Goal: Transaction & Acquisition: Purchase product/service

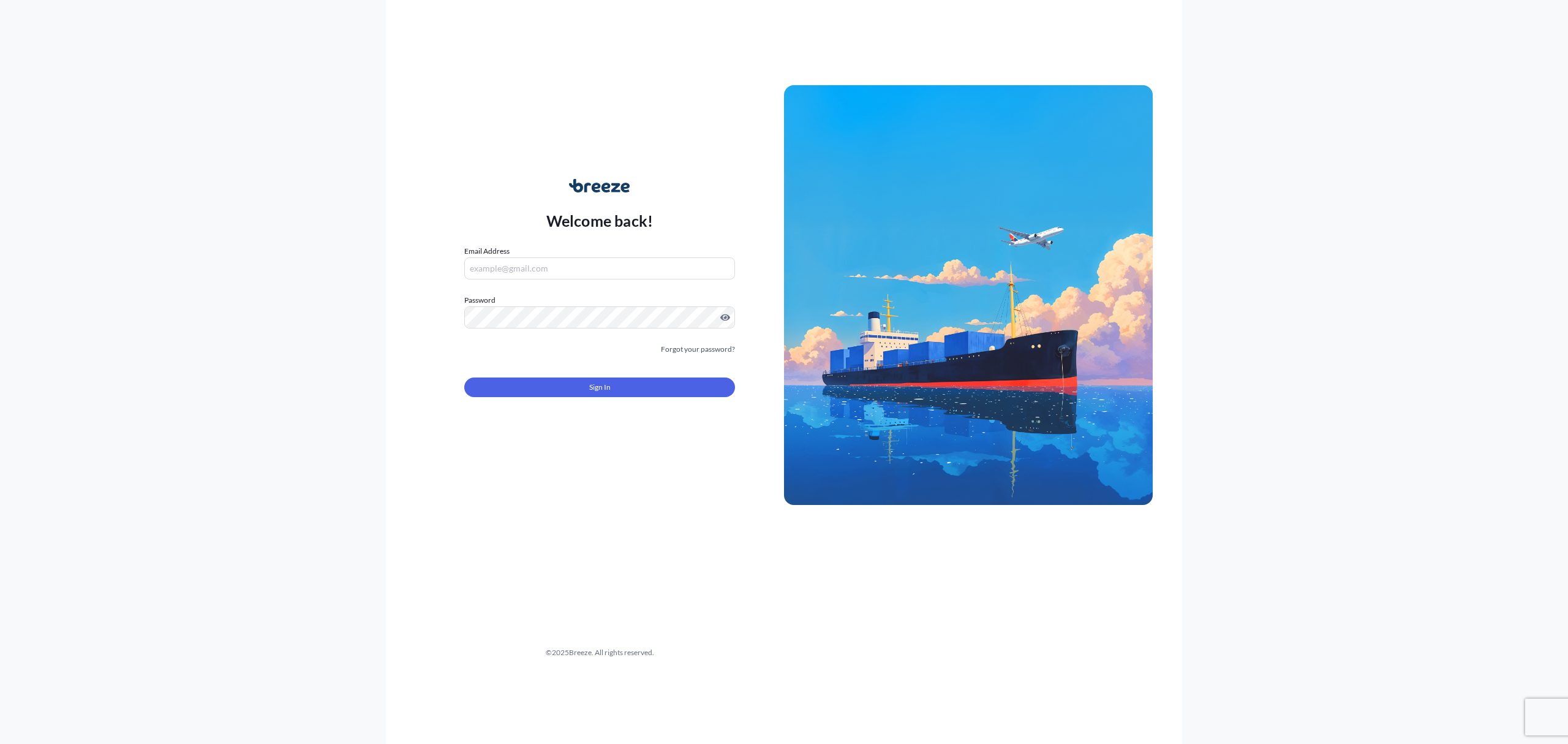
click at [547, 265] on input "Email Address" at bounding box center [599, 268] width 271 height 22
type input "[EMAIL_ADDRESS][DOMAIN_NAME]"
click at [587, 385] on button "Sign In" at bounding box center [599, 387] width 271 height 20
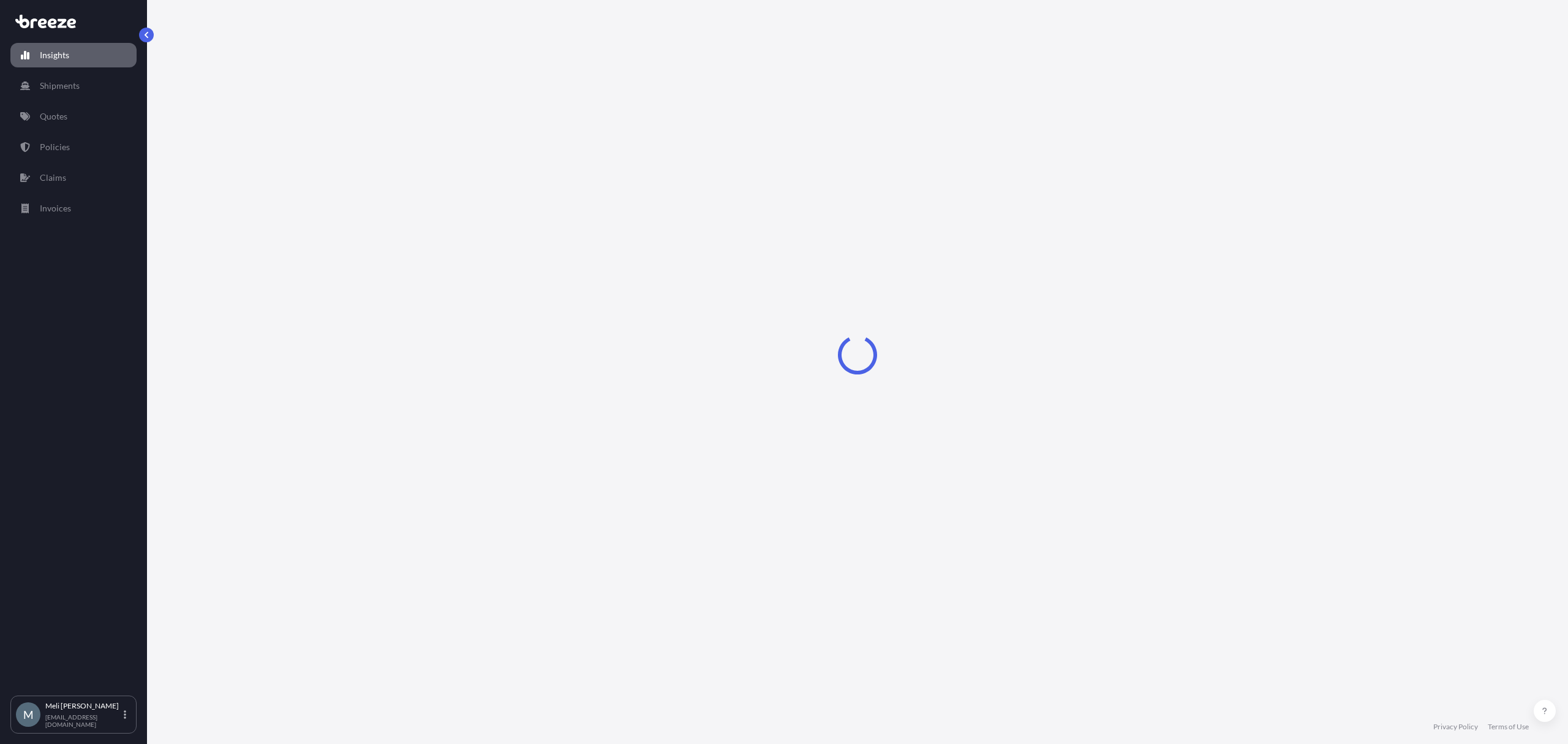
select select "2025"
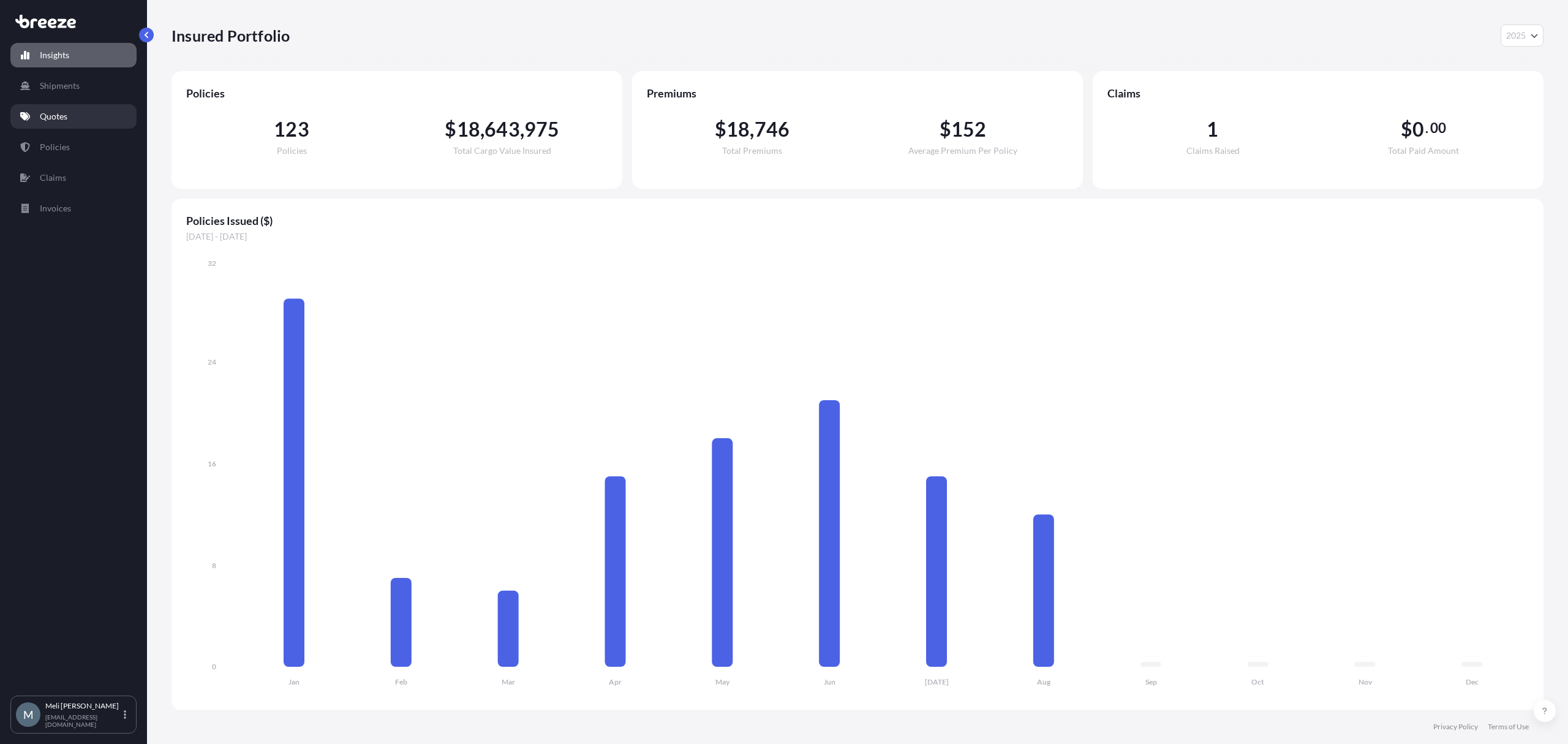
click at [91, 121] on link "Quotes" at bounding box center [73, 117] width 126 height 24
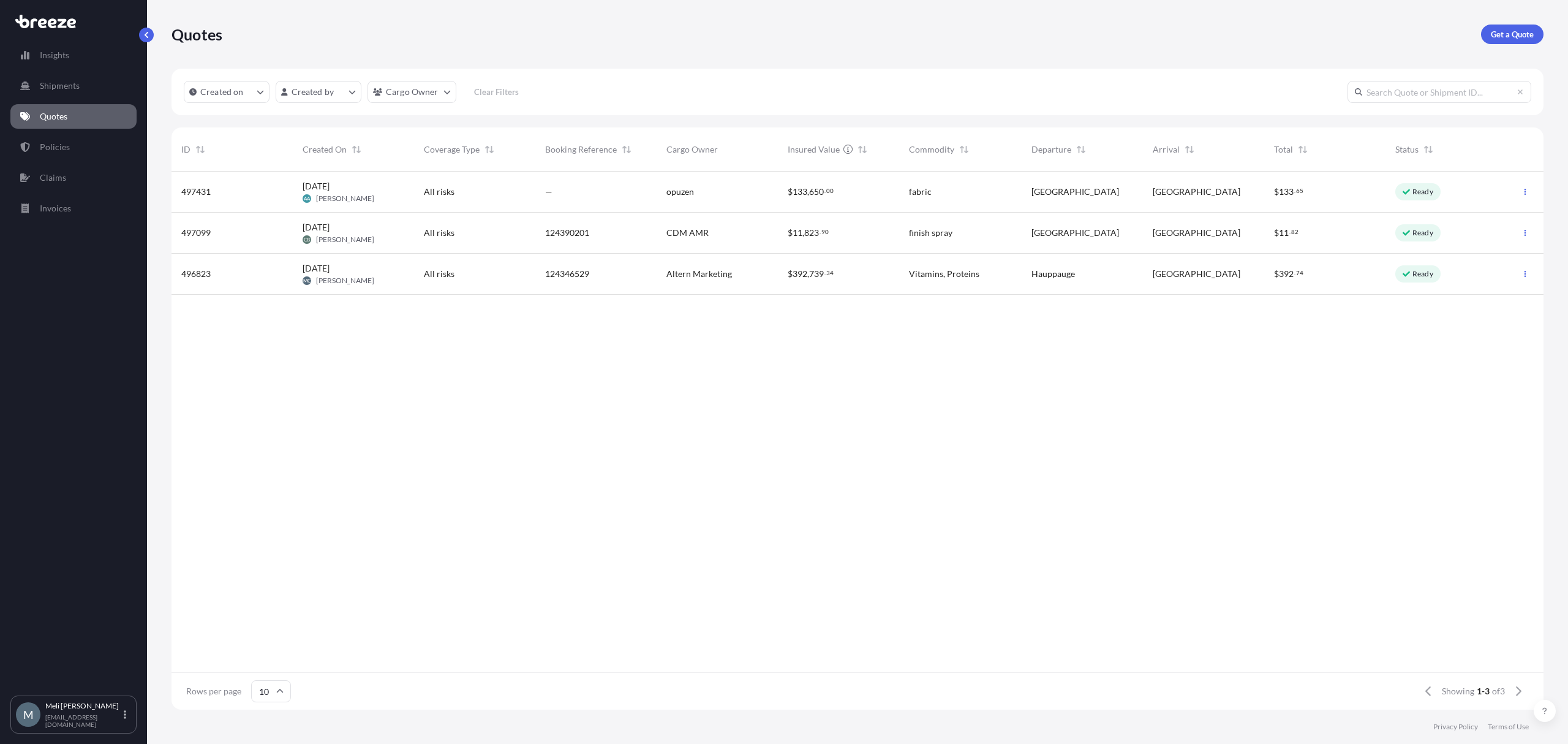
scroll to position [533, 1360]
click at [1525, 32] on p "Get a Quote" at bounding box center [1512, 34] width 43 height 12
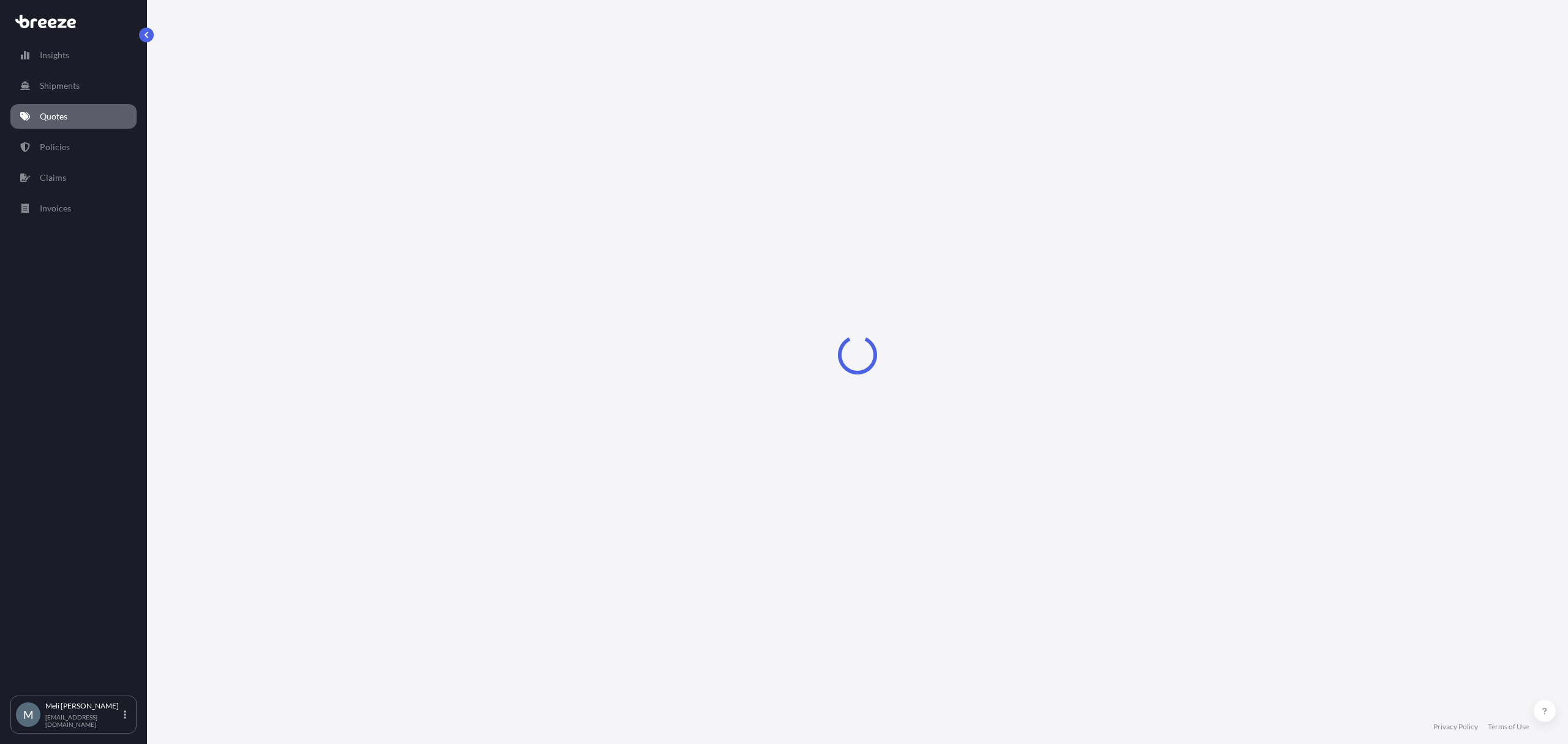
select select "Sea"
select select "1"
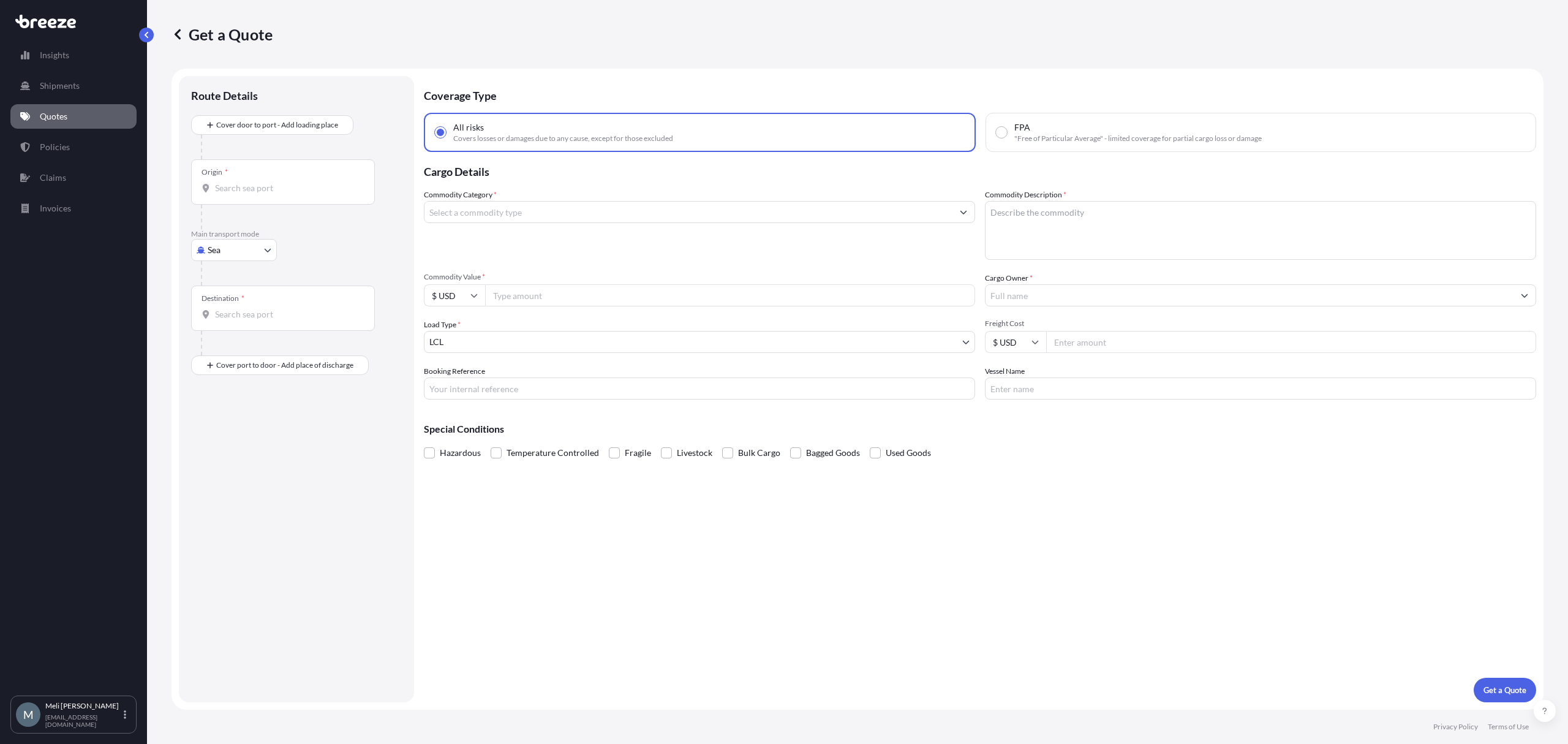
click at [258, 246] on body "Insights Shipments Quotes Policies Claims Invoices M [PERSON_NAME] [PERSON_NAME…" at bounding box center [784, 372] width 1568 height 744
click at [237, 324] on div "Road" at bounding box center [234, 326] width 76 height 22
select select "Road"
click at [276, 143] on input "Origin *" at bounding box center [287, 148] width 145 height 12
paste input "[STREET_ADDRESS]"
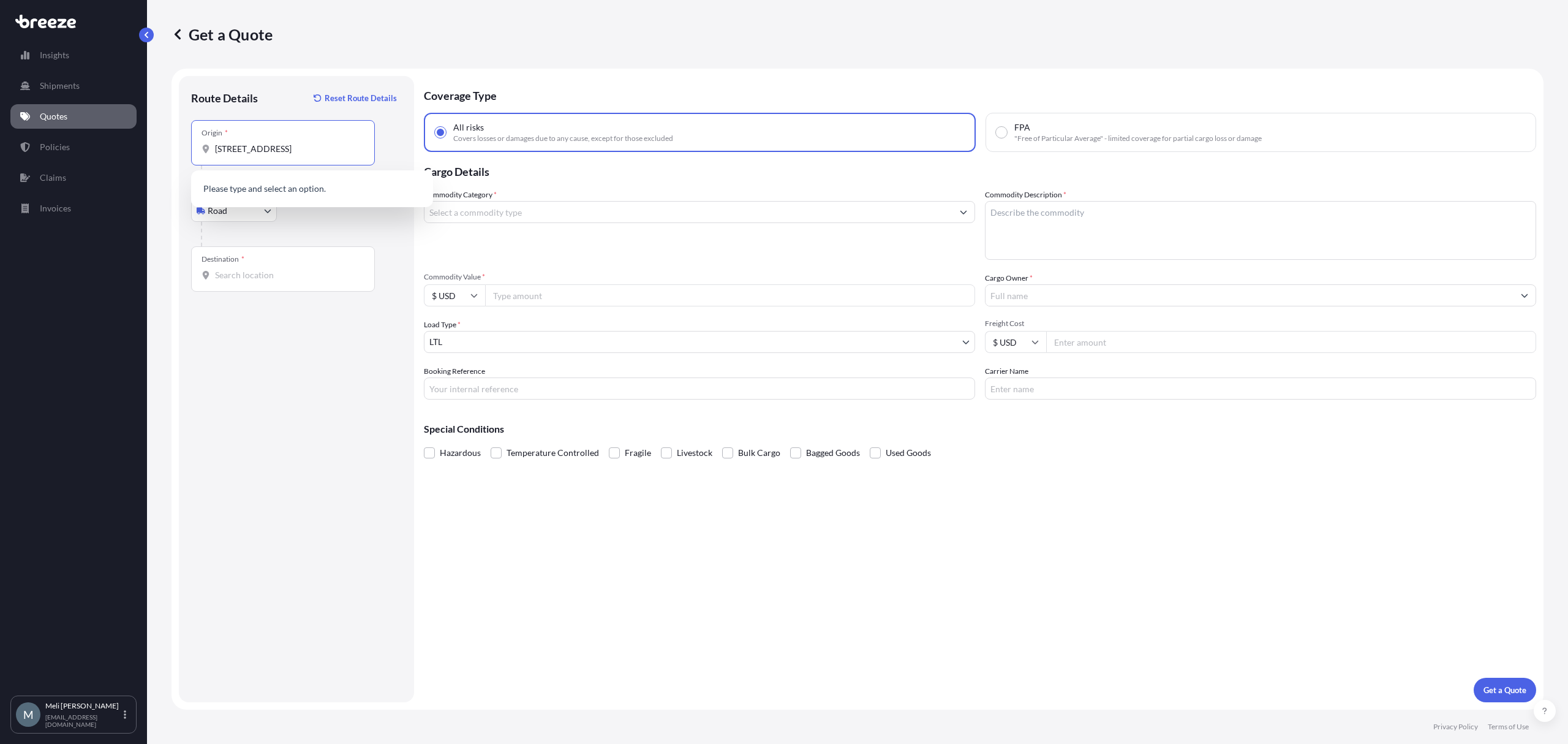
scroll to position [0, 40]
click at [307, 190] on span "[STREET_ADDRESS]" at bounding box center [271, 190] width 76 height 12
type input "[STREET_ADDRESS]"
click at [290, 276] on input "Destination *" at bounding box center [287, 275] width 145 height 12
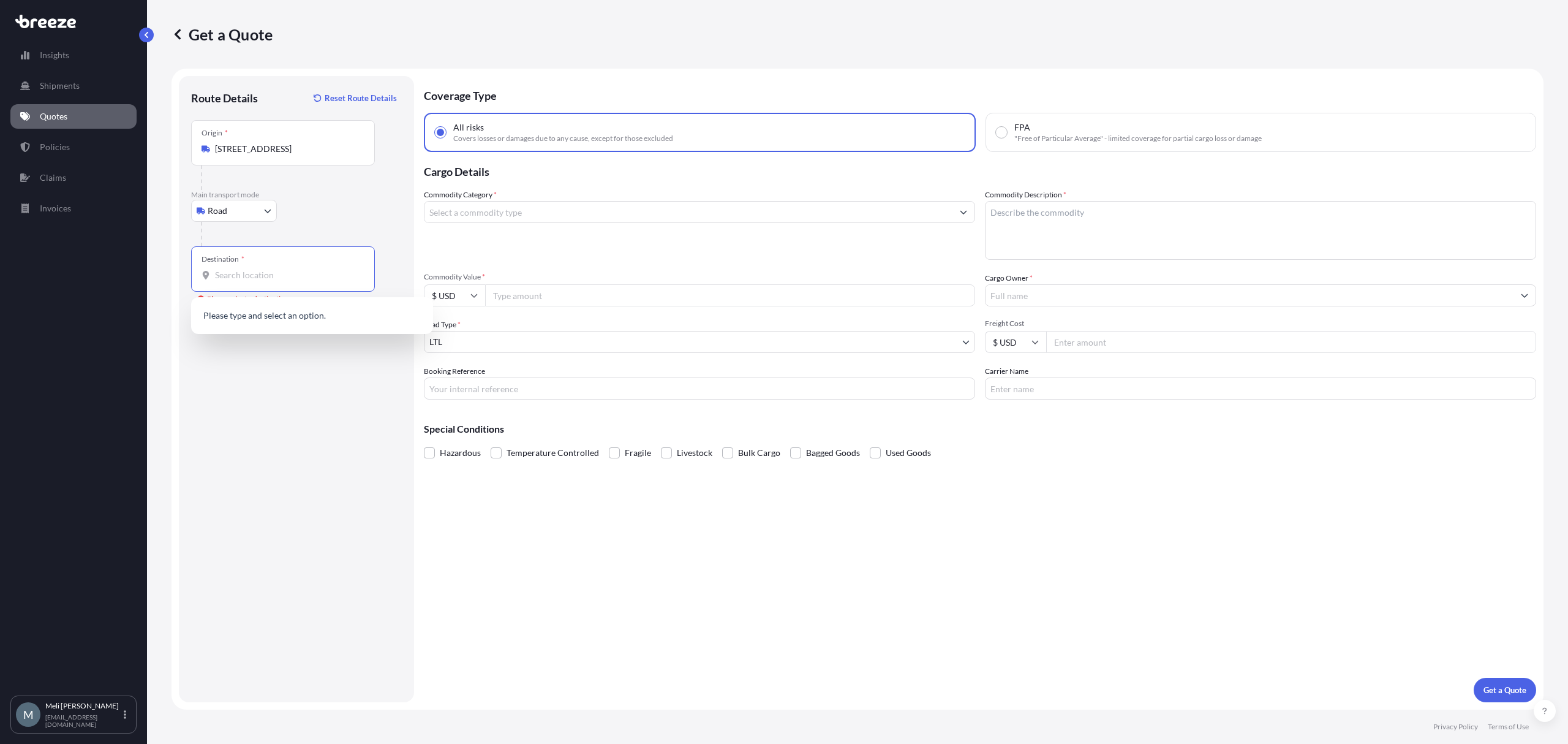
click at [270, 269] on input "Destination * Please select a destination" at bounding box center [287, 275] width 145 height 12
paste input "[STREET_ADDRESS]"
click at [309, 322] on span "[STREET_ADDRESS]" at bounding box center [271, 317] width 76 height 12
type input "[STREET_ADDRESS]"
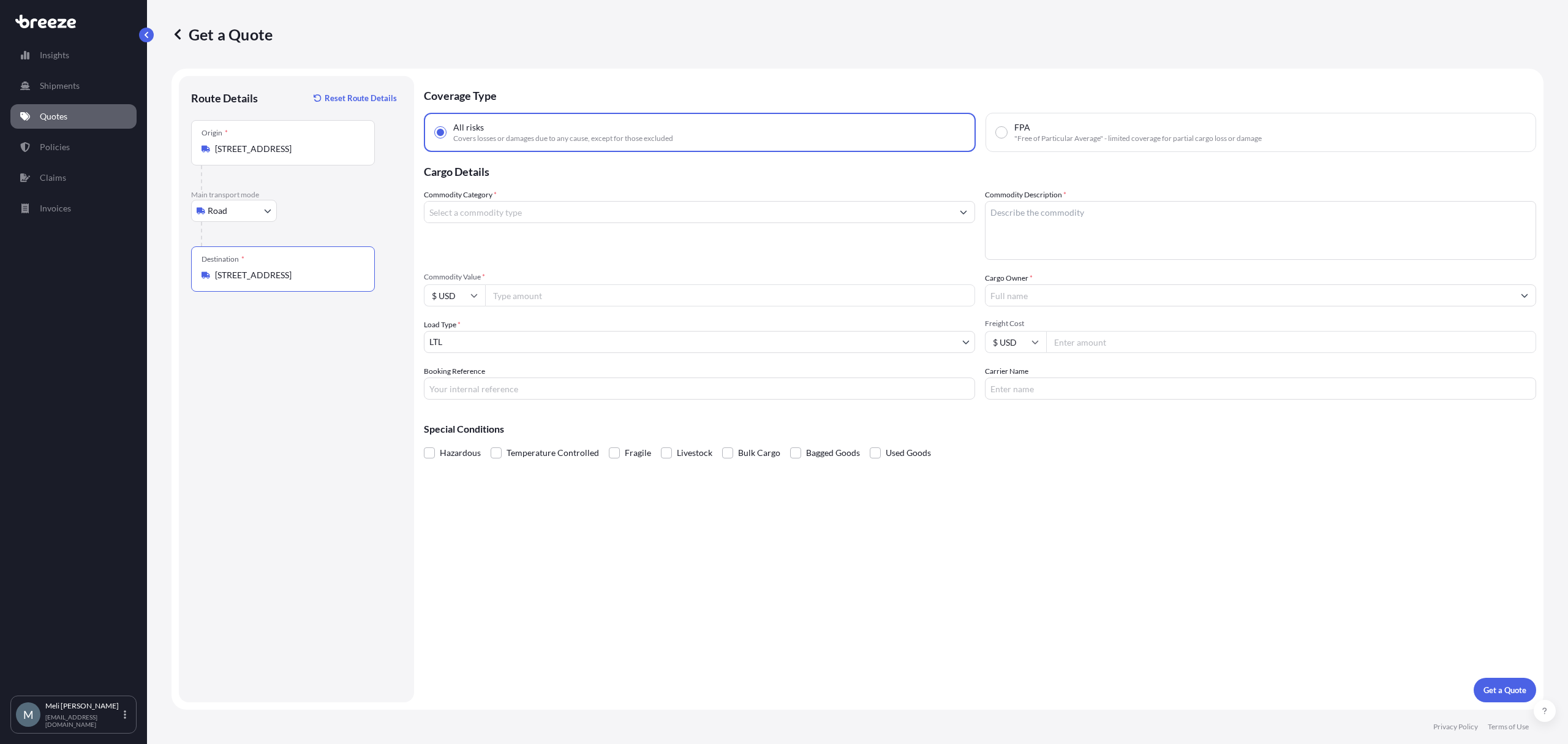
click at [600, 299] on input "Commodity Value *" at bounding box center [730, 295] width 490 height 22
click at [530, 296] on input "Commodity Value *" at bounding box center [730, 295] width 490 height 22
paste input "294841.78"
click at [506, 297] on input "294841.78" at bounding box center [730, 295] width 490 height 22
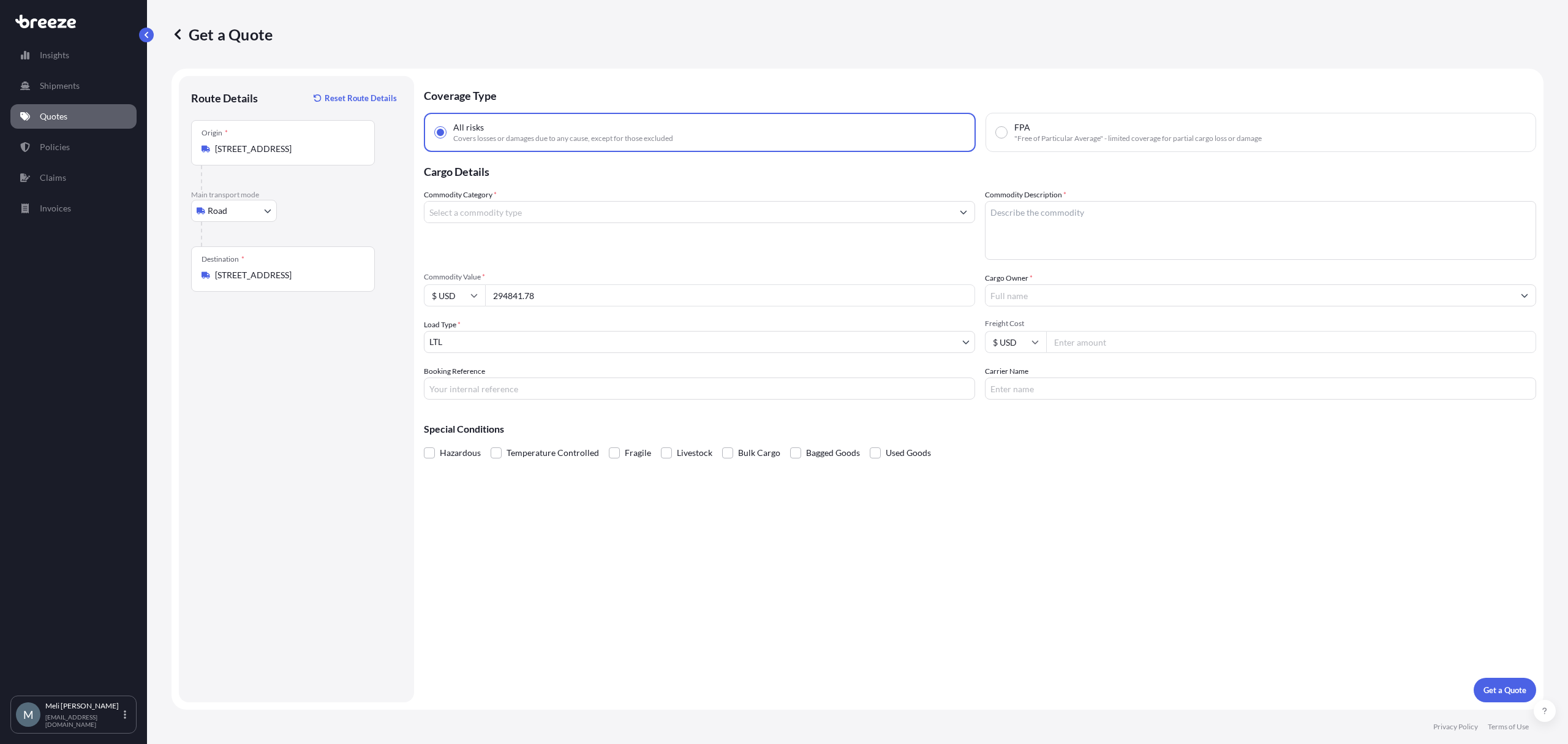
click at [527, 289] on input "294841.78" at bounding box center [730, 295] width 490 height 22
type input "294841.78"
click at [633, 263] on div "Commodity Category * Commodity Description * Commodity Value * $ USD 294841.78 …" at bounding box center [980, 294] width 1112 height 211
click at [1062, 293] on input "Cargo Owner *" at bounding box center [1249, 295] width 528 height 22
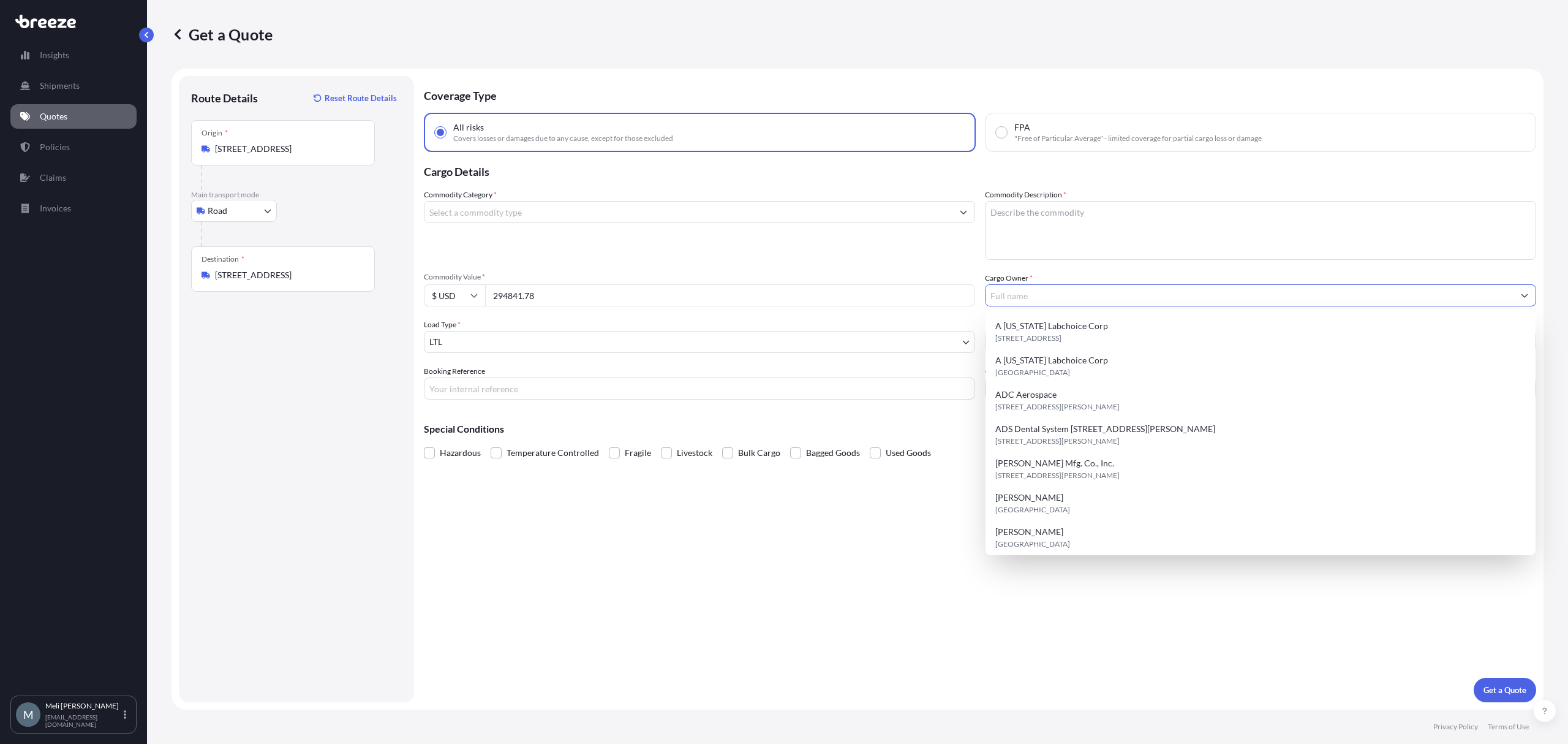
click at [1063, 301] on input "Cargo Owner *" at bounding box center [1249, 295] width 528 height 22
click at [1068, 293] on input "Cargo Owner *" at bounding box center [1249, 295] width 528 height 22
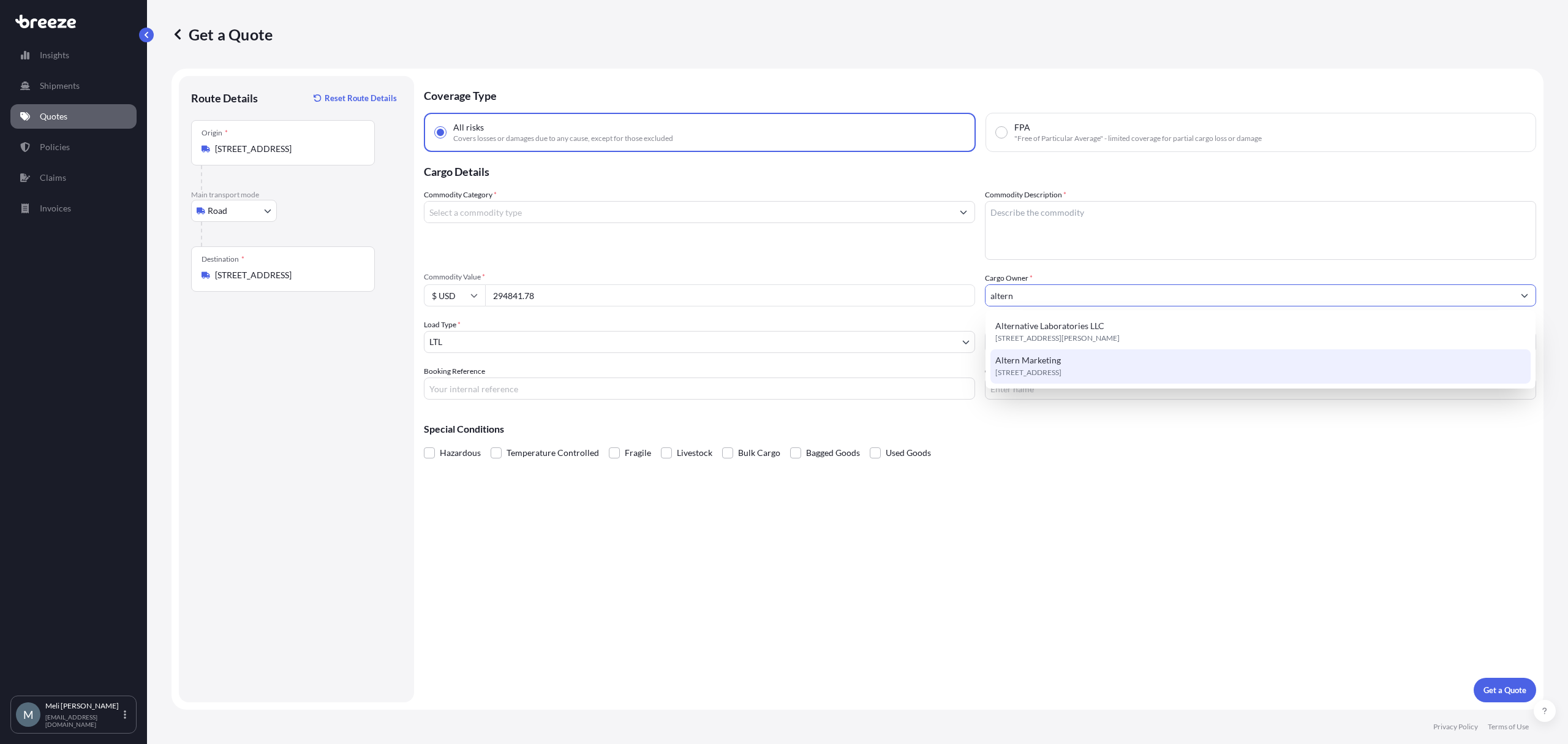
click at [1057, 363] on span "Altern Marketing" at bounding box center [1028, 360] width 66 height 12
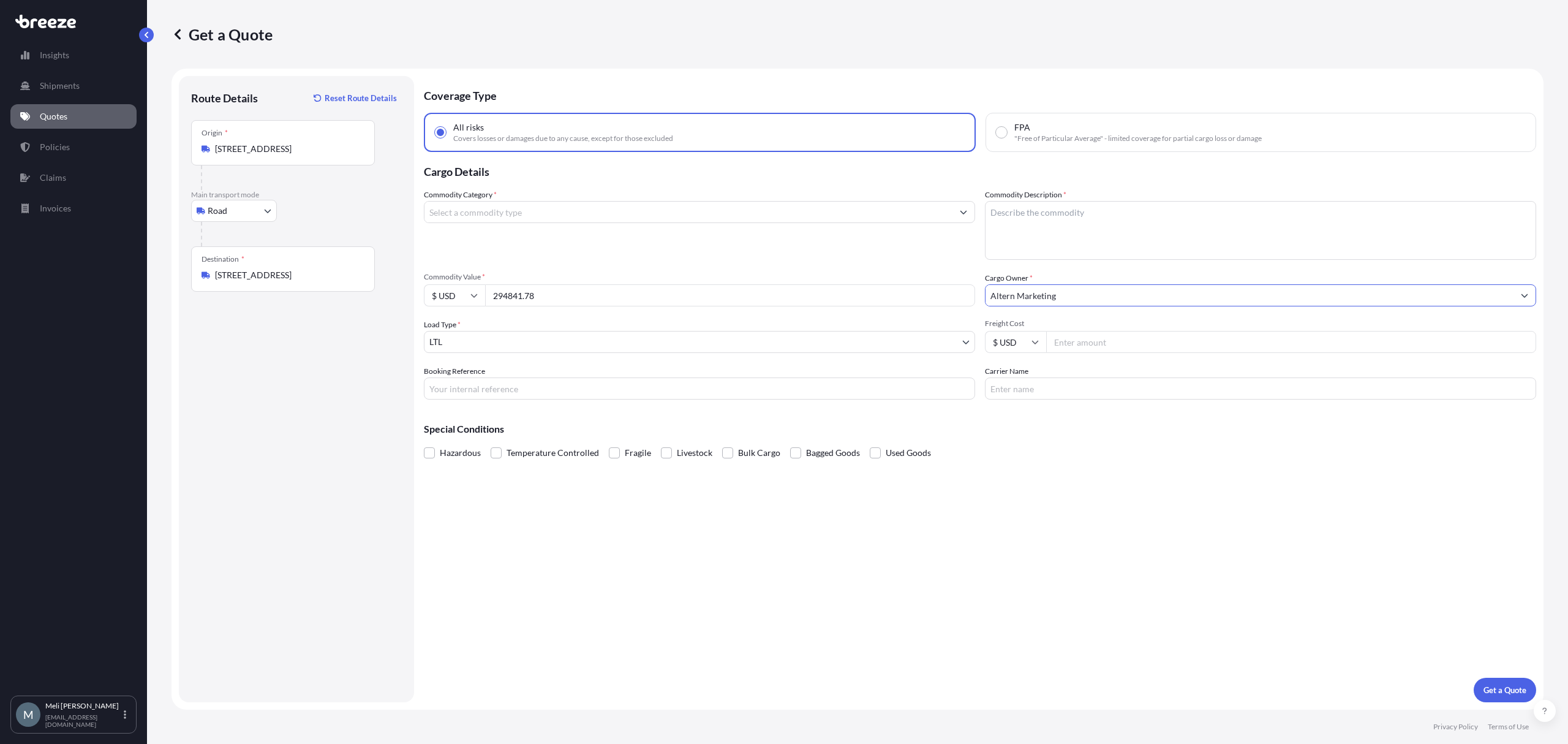
type input "Altern Marketing"
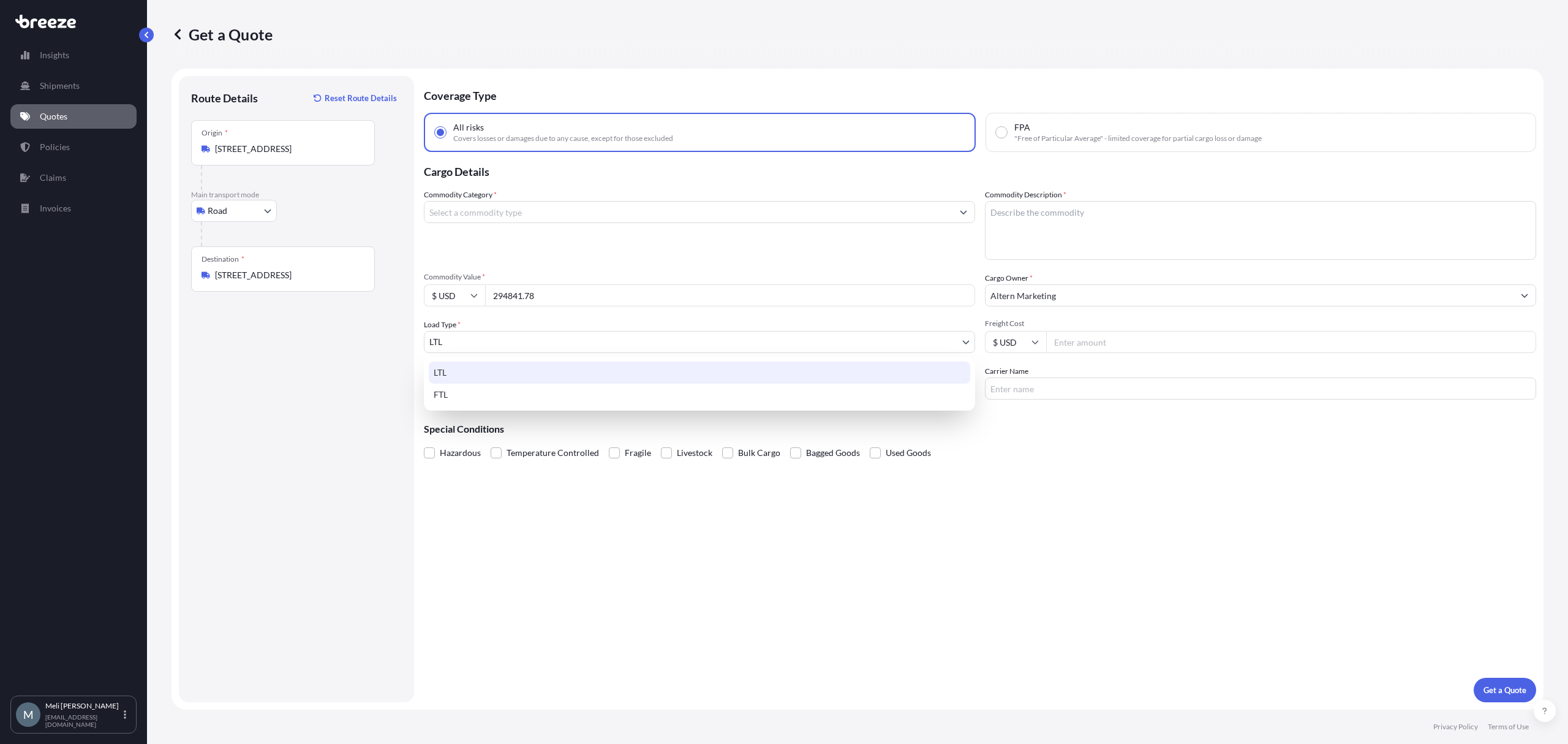
click at [526, 349] on body "15 options available. 11 options available. 2 options available. Insights Shipm…" at bounding box center [784, 372] width 1568 height 744
click at [493, 399] on div "FTL" at bounding box center [700, 394] width 542 height 22
select select "2"
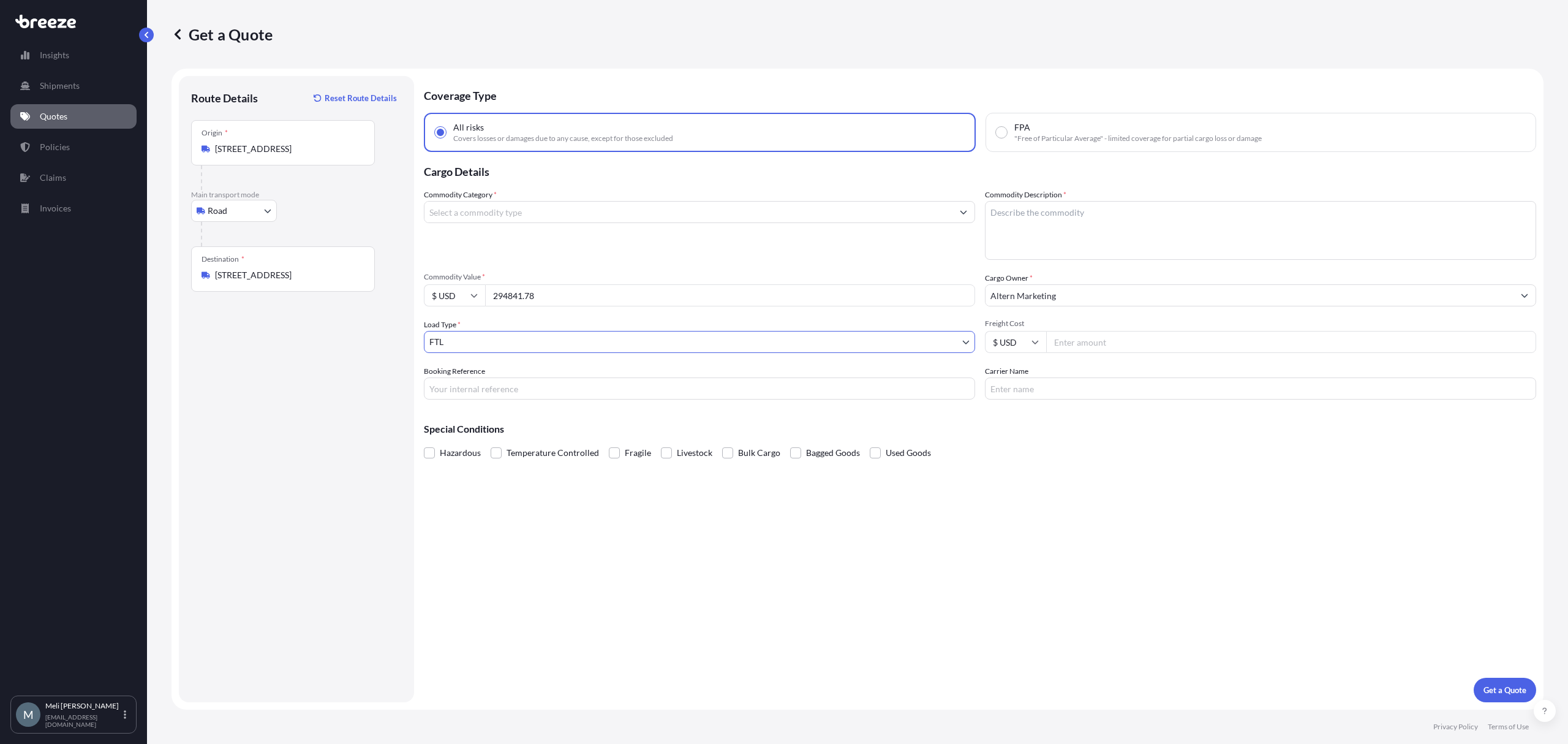
click at [506, 386] on input "Booking Reference" at bounding box center [700, 389] width 551 height 22
paste input "124729147"
type input "124729147"
click at [1106, 352] on div "Commodity Category * Commodity Description * Commodity Value * $ USD 294841.78 …" at bounding box center [980, 294] width 1112 height 211
click at [1105, 349] on input "Freight Cost" at bounding box center [1292, 342] width 490 height 22
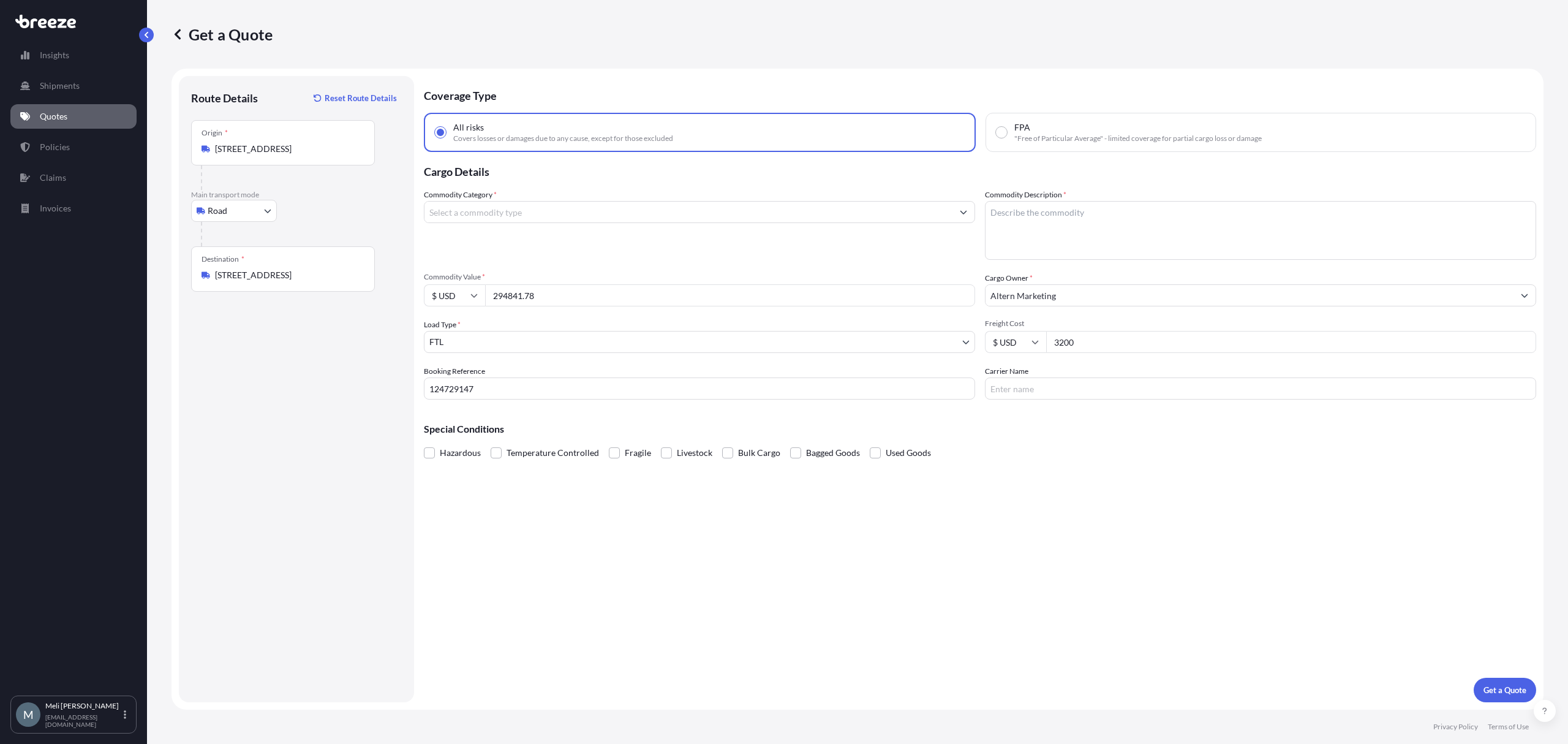
type input "3200"
click at [1052, 394] on input "Carrier Name" at bounding box center [1261, 389] width 551 height 22
paste input "ABZ GLOBAL CORP"
type input "ABZ GLOBAL CORP"
click at [1169, 444] on div "Hazardous Temperature Controlled Fragile Livestock Bulk Cargo Bagged Goods Used…" at bounding box center [980, 453] width 1112 height 18
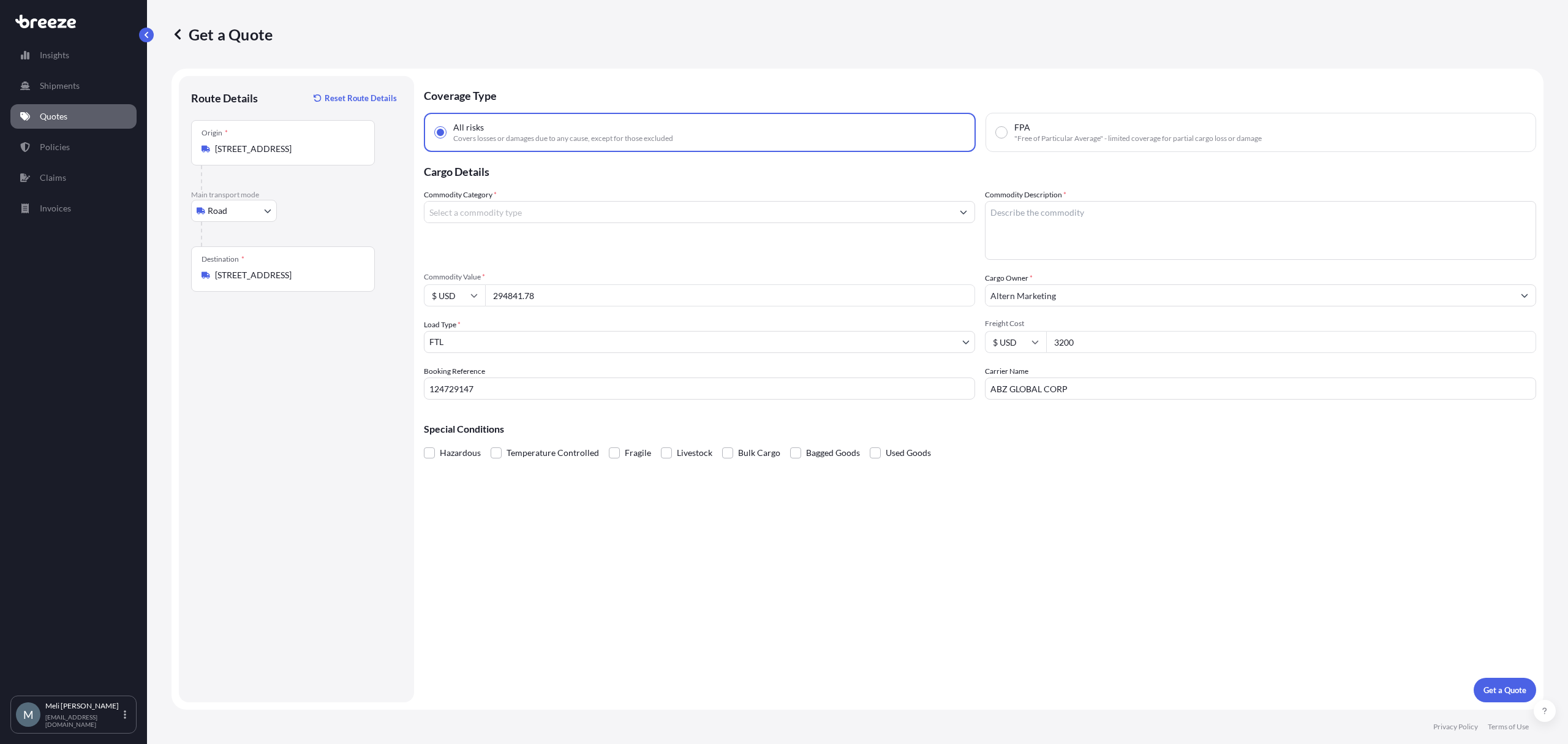
click at [628, 215] on input "Commodity Category *" at bounding box center [688, 212] width 528 height 22
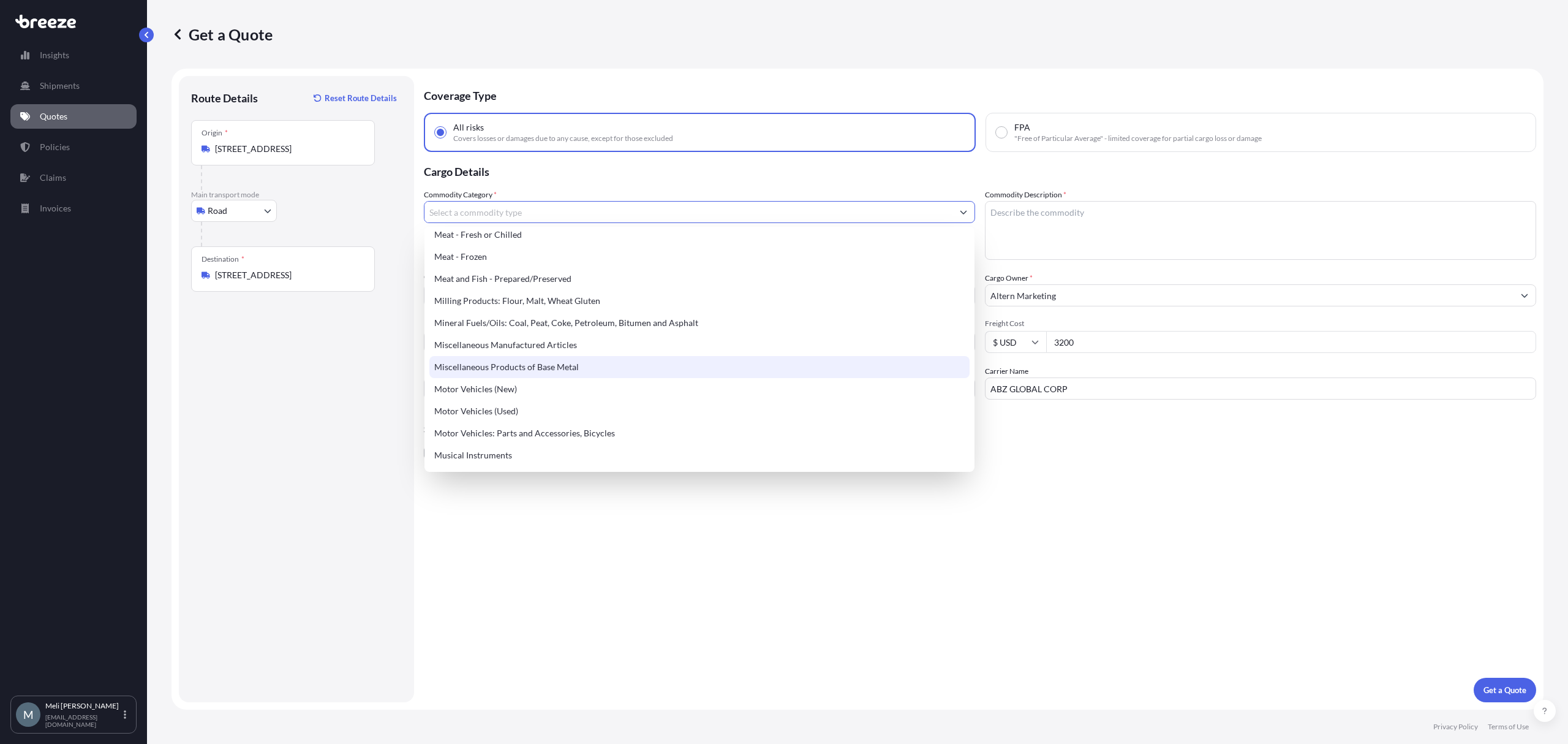
scroll to position [1634, 0]
click at [605, 370] on div "Miscellaneous Manufactured Articles" at bounding box center [700, 374] width 540 height 22
type input "Miscellaneous Manufactured Articles"
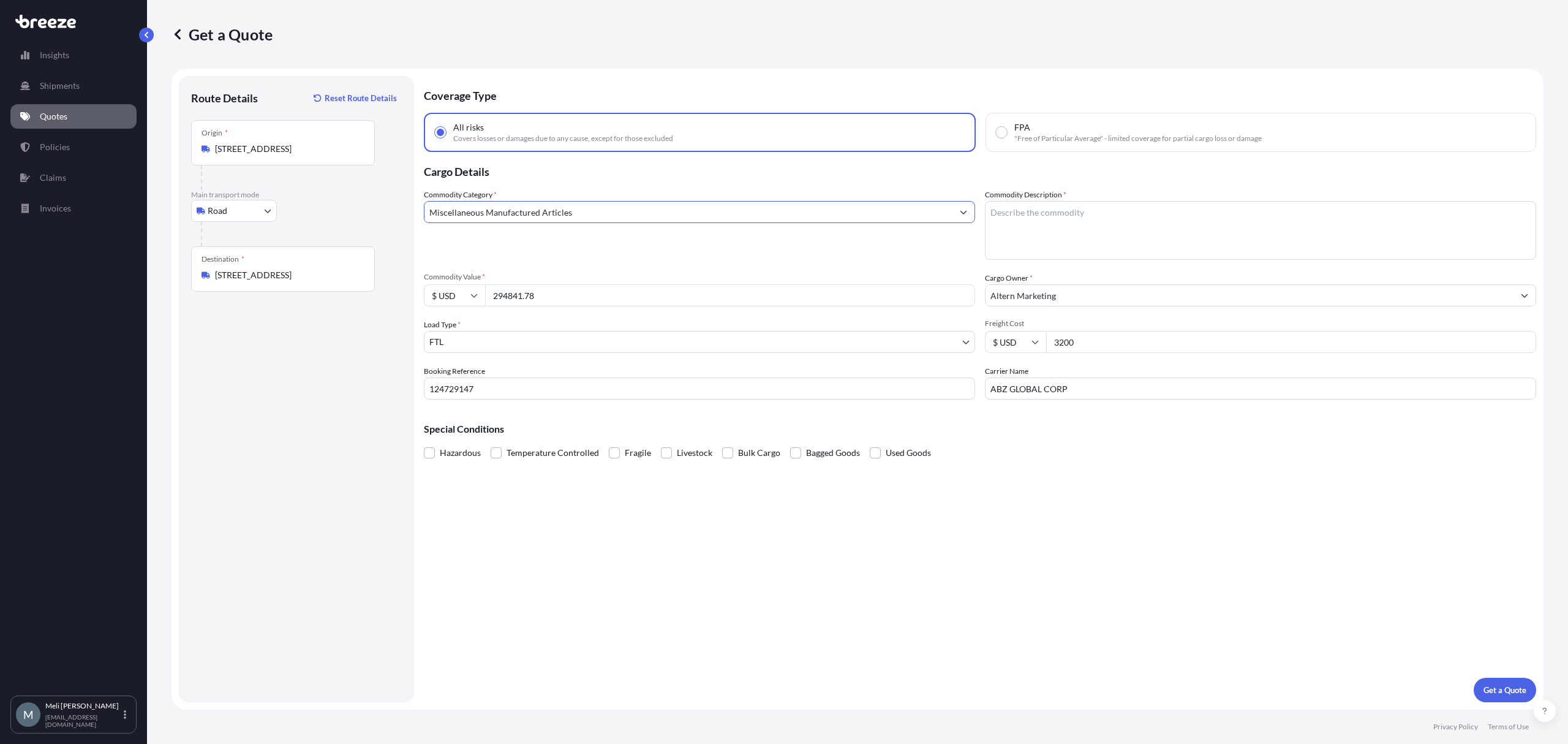
click at [1154, 218] on textarea "Commodity Description *" at bounding box center [1261, 231] width 551 height 59
click at [1049, 206] on textarea "Vitamins, Protien" at bounding box center [1261, 231] width 551 height 59
type textarea "Vitamins, Proteins"
click at [1089, 456] on div "Hazardous Temperature Controlled Fragile Livestock Bulk Cargo Bagged Goods Used…" at bounding box center [980, 453] width 1112 height 18
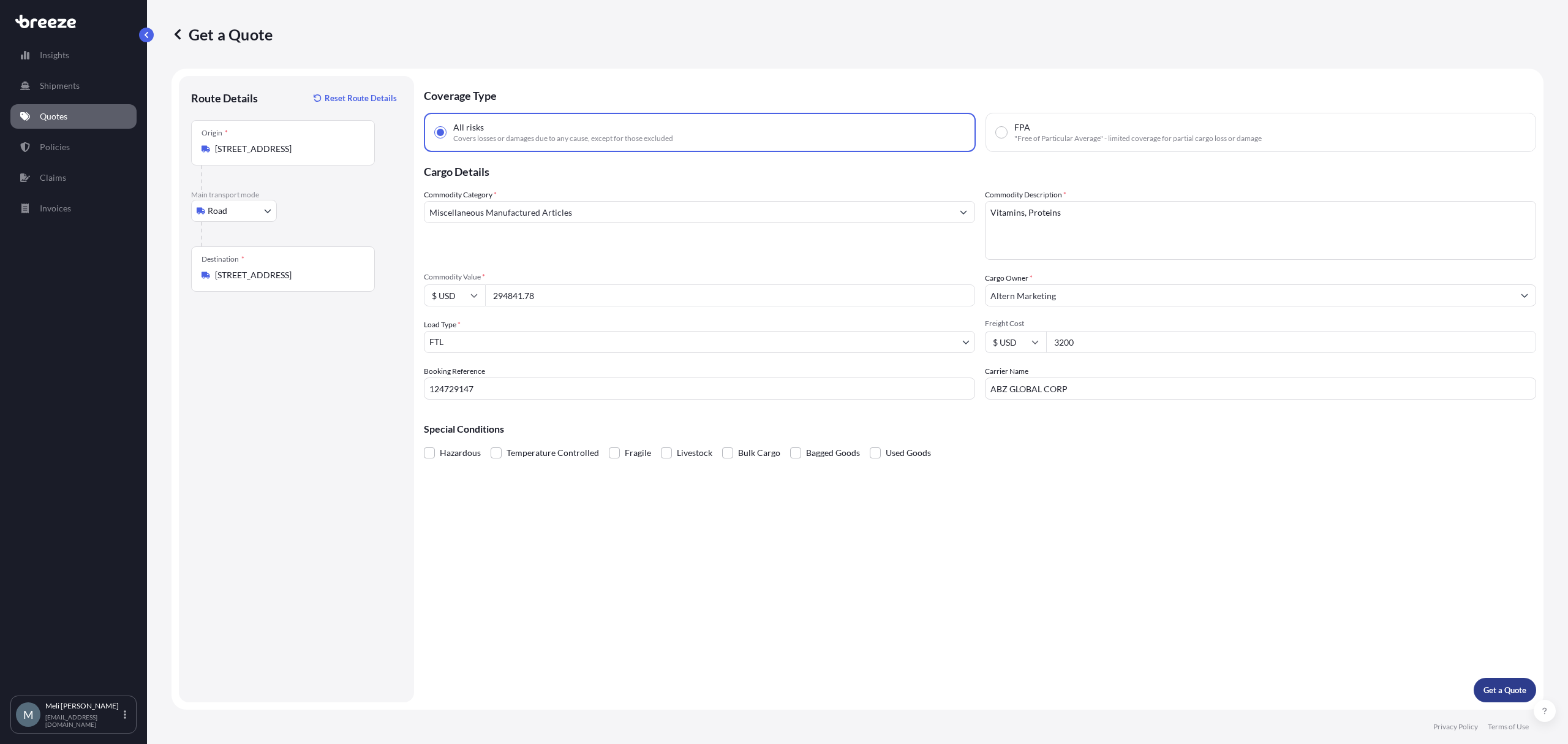
click at [1488, 679] on button "Get a Quote" at bounding box center [1505, 690] width 62 height 24
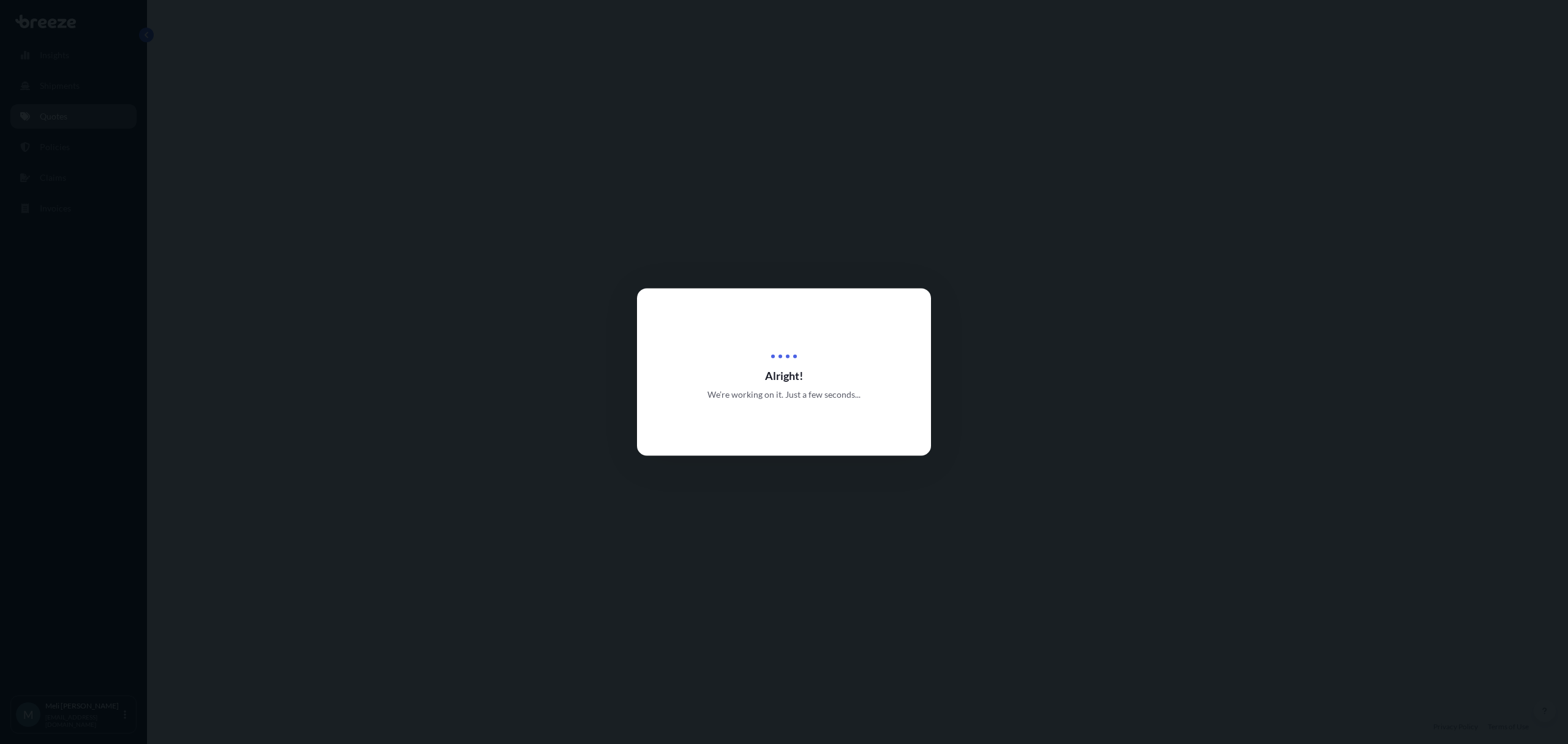
select select "Road"
select select "2"
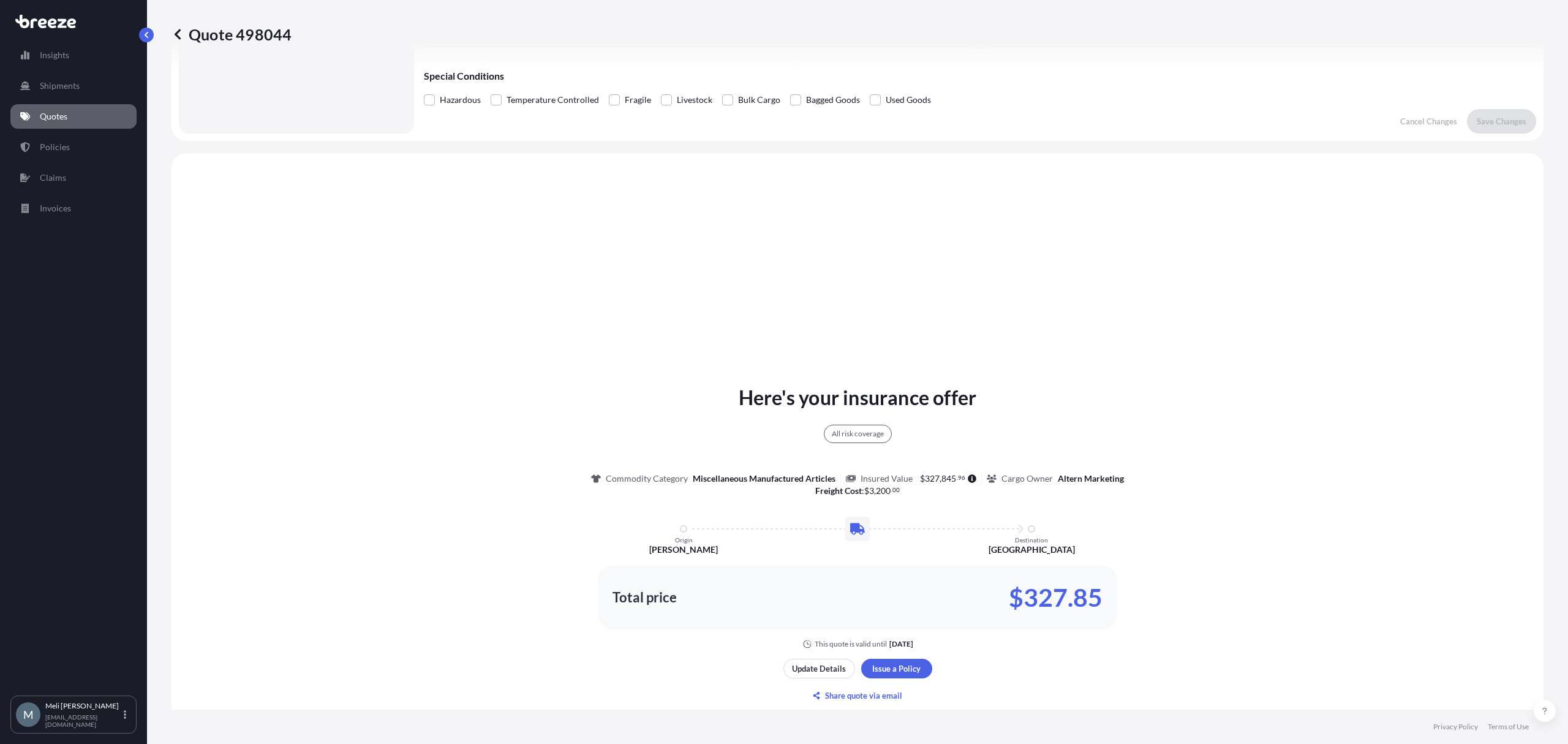
scroll to position [445, 0]
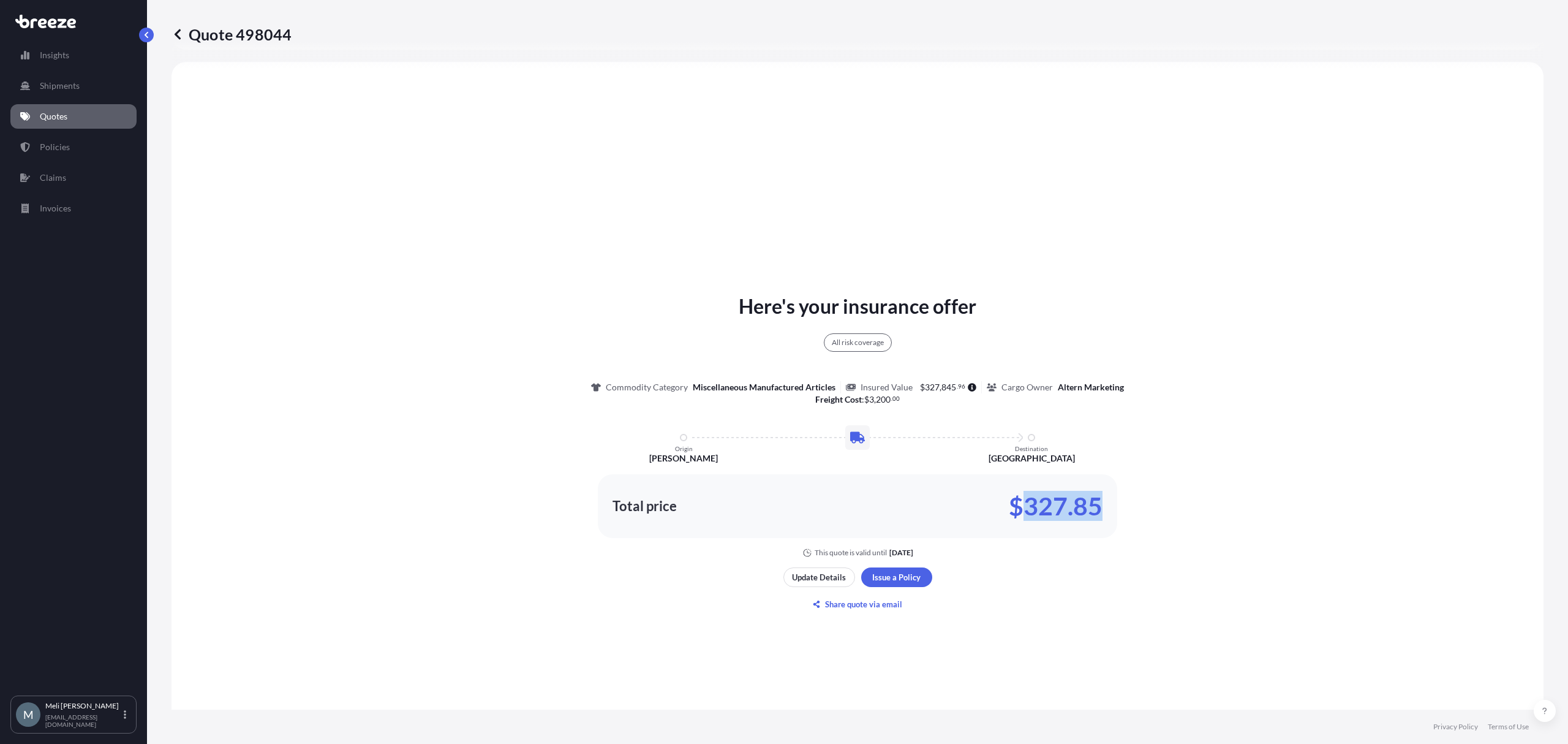
drag, startPoint x: 1104, startPoint y: 497, endPoint x: 1022, endPoint y: 500, distance: 82.1
click at [1022, 500] on div "Total price $327.85" at bounding box center [858, 506] width 519 height 64
click at [1279, 584] on div "Here's your insurance offer All risk coverage Commodity Category Miscellaneous …" at bounding box center [858, 453] width 1338 height 748
click at [1225, 240] on div "Here's your insurance offer All risk coverage Commodity Category Miscellaneous …" at bounding box center [858, 453] width 1338 height 748
drag, startPoint x: 1311, startPoint y: 268, endPoint x: 1304, endPoint y: 268, distance: 7.0
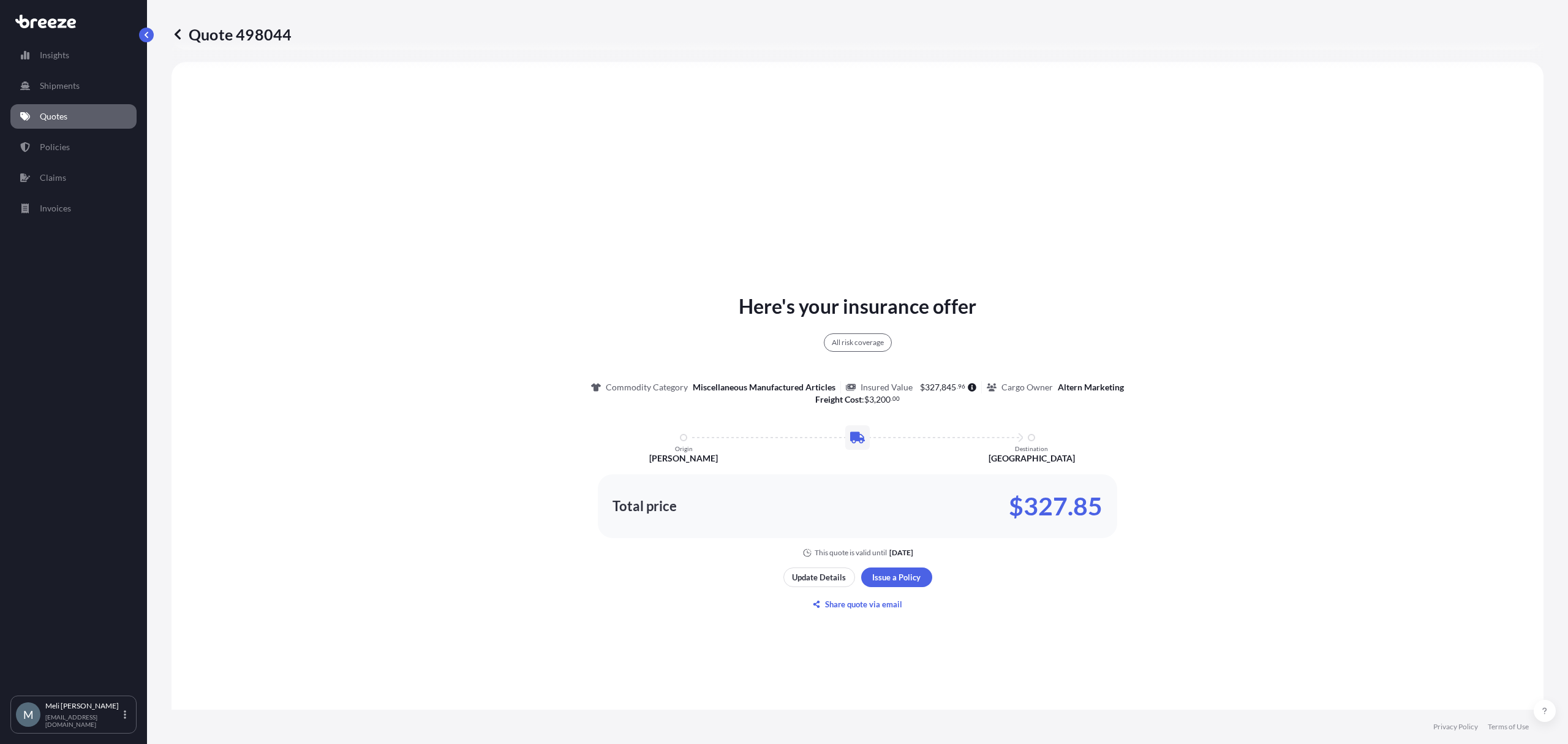
click at [1311, 268] on div "Here's your insurance offer All risk coverage Commodity Category Miscellaneous …" at bounding box center [858, 453] width 1338 height 748
